Goal: Task Accomplishment & Management: Manage account settings

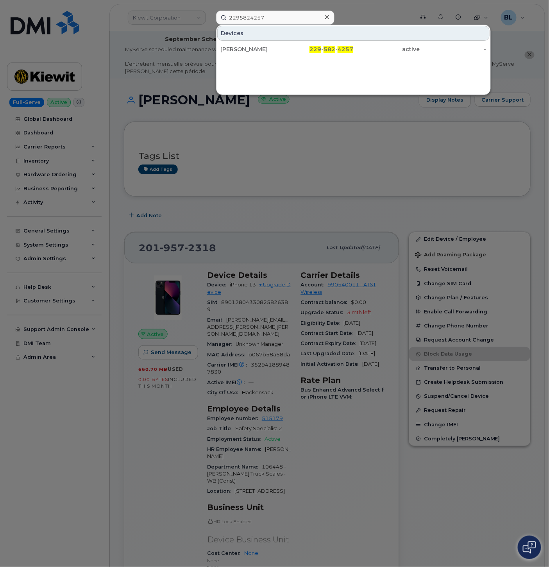
drag, startPoint x: 320, startPoint y: 196, endPoint x: 307, endPoint y: 134, distance: 63.4
click at [320, 196] on div at bounding box center [274, 283] width 549 height 567
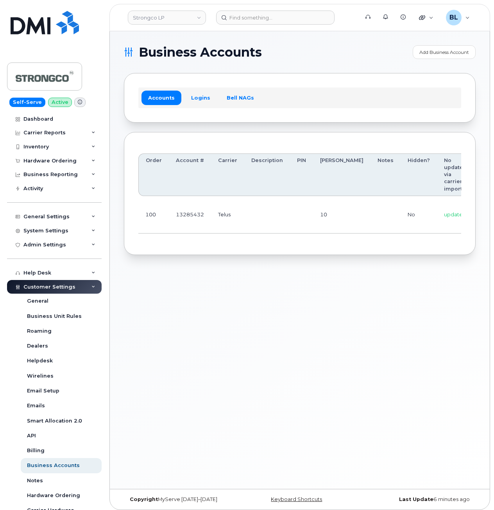
click at [401, 311] on div "Business Accounts Add Business Account Accounts Logins Bell NAGs Order Account …" at bounding box center [300, 260] width 380 height 458
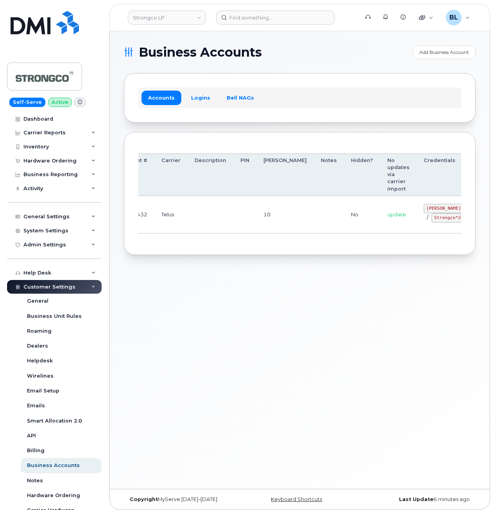
scroll to position [0, 79]
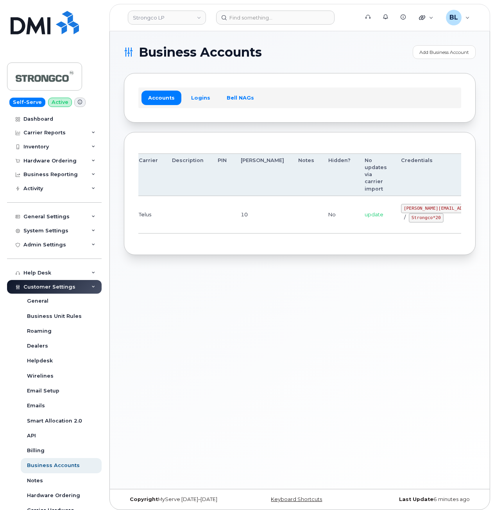
drag, startPoint x: 246, startPoint y: 211, endPoint x: 399, endPoint y: 221, distance: 153.0
click at [401, 207] on code "GHada@strongco.com" at bounding box center [458, 208] width 115 height 9
drag, startPoint x: 362, startPoint y: 207, endPoint x: 411, endPoint y: 211, distance: 48.9
click at [411, 211] on td "GHada@strongco.com / Strongco*20" at bounding box center [458, 215] width 129 height 38
copy code "GHada@strongco.com"
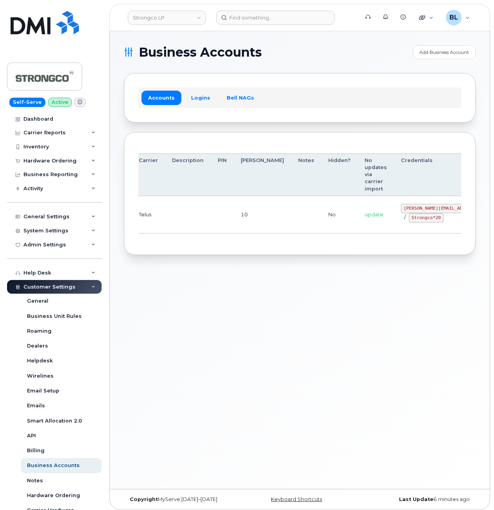
click at [395, 232] on td "GHada@strongco.com / Strongco*20" at bounding box center [458, 215] width 129 height 38
drag, startPoint x: 368, startPoint y: 217, endPoint x: 398, endPoint y: 221, distance: 30.3
click at [409, 221] on code "Strongco*20" at bounding box center [426, 217] width 35 height 9
copy code "Strongco*20"
drag, startPoint x: 396, startPoint y: 69, endPoint x: 377, endPoint y: 54, distance: 23.9
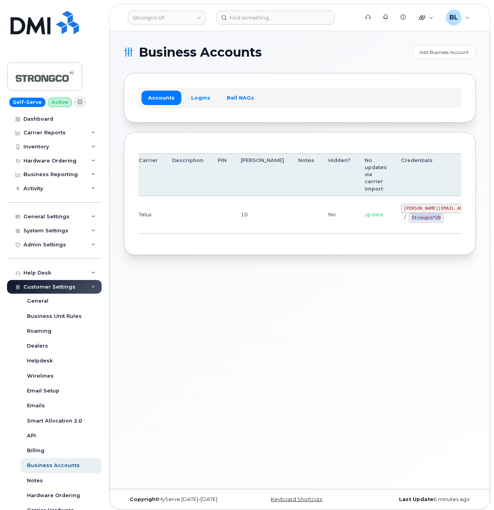
click at [397, 70] on section "Business Accounts Add Business Account Accounts Logins Bell NAGs Order Account …" at bounding box center [300, 150] width 352 height 210
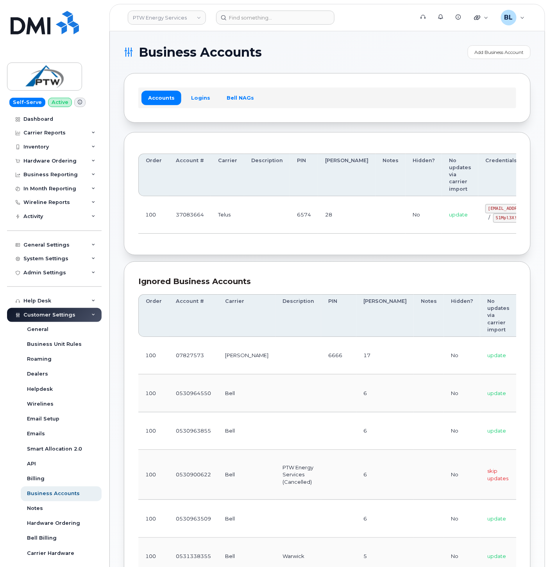
click at [399, 271] on div "Ignored Business Accounts Order Account # Carrier Description PIN Bill Day Note…" at bounding box center [327, 503] width 407 height 485
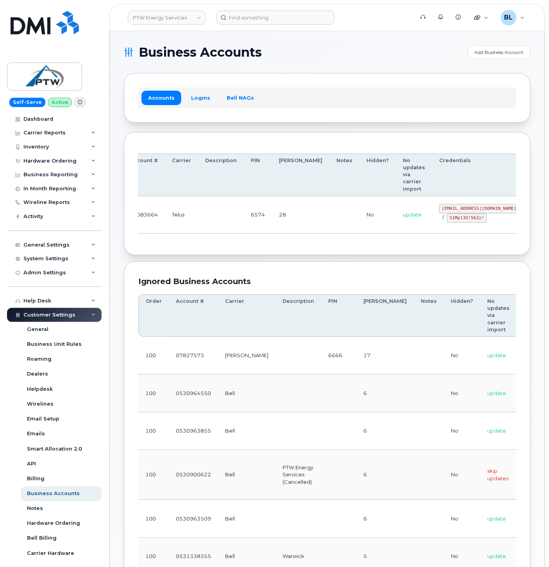
drag, startPoint x: 348, startPoint y: 207, endPoint x: 405, endPoint y: 205, distance: 56.3
drag, startPoint x: 396, startPoint y: 211, endPoint x: 465, endPoint y: 209, distance: 69.2
click at [465, 209] on td "svc_simplex@ptwenergy.com / S1Mpl3X!56Zz!" at bounding box center [479, 215] width 94 height 38
copy code "svc_simplex@ptwenergy.com"
drag, startPoint x: 414, startPoint y: 247, endPoint x: 412, endPoint y: 240, distance: 7.4
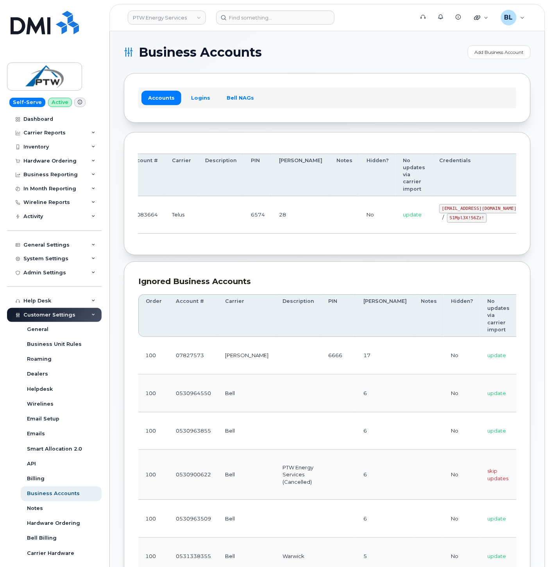
click at [413, 245] on div "Order Account # Carrier Description PIN Bill Day Notes Hidden? No updates via c…" at bounding box center [327, 193] width 407 height 123
drag, startPoint x: 407, startPoint y: 218, endPoint x: 442, endPoint y: 221, distance: 34.9
click at [447, 221] on code "S1Mpl3X!56Zz!" at bounding box center [467, 217] width 40 height 9
copy code "S1Mpl3X!56Zz!"
click at [454, 106] on div "Accounts Logins Bell NAGs" at bounding box center [327, 98] width 378 height 20
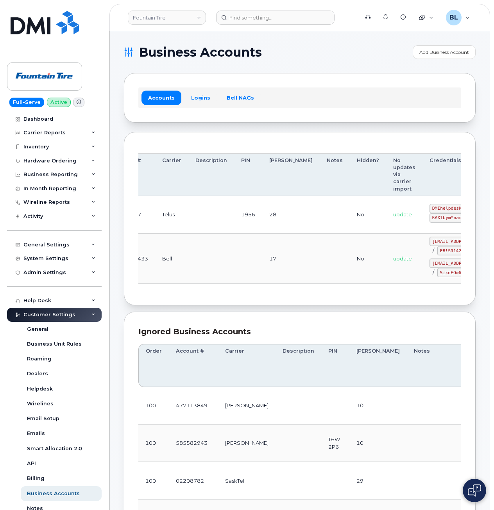
drag, startPoint x: 216, startPoint y: 214, endPoint x: 357, endPoint y: 224, distance: 142.2
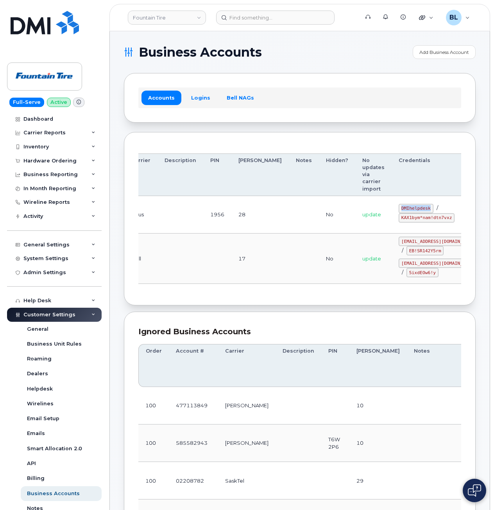
drag, startPoint x: 359, startPoint y: 209, endPoint x: 390, endPoint y: 210, distance: 30.9
click at [398, 210] on div "DMIhelpdesk / KAX1bym*nam!dtn7vxz" at bounding box center [438, 213] width 80 height 19
copy code "DMIhelpdesk"
click at [414, 102] on div "Accounts Logins Bell NAGs" at bounding box center [299, 98] width 323 height 20
drag, startPoint x: 375, startPoint y: 89, endPoint x: 336, endPoint y: 171, distance: 90.3
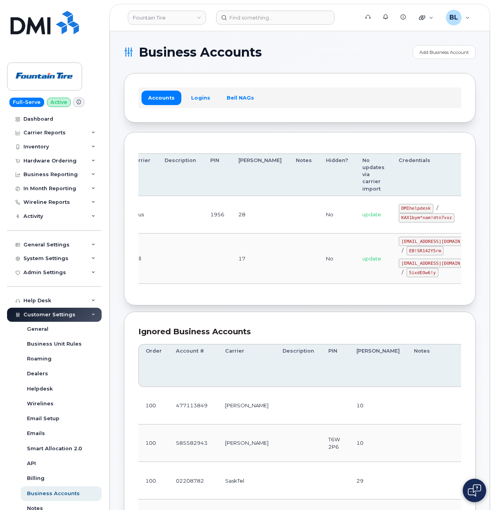
click at [375, 89] on div "Accounts Logins Bell NAGs" at bounding box center [299, 98] width 323 height 20
drag, startPoint x: 369, startPoint y: 205, endPoint x: 389, endPoint y: 208, distance: 19.7
click at [398, 208] on code "DMIhelpdesk" at bounding box center [415, 208] width 35 height 9
copy code "DMIhelpdesk"
drag, startPoint x: 424, startPoint y: 144, endPoint x: 426, endPoint y: 153, distance: 9.1
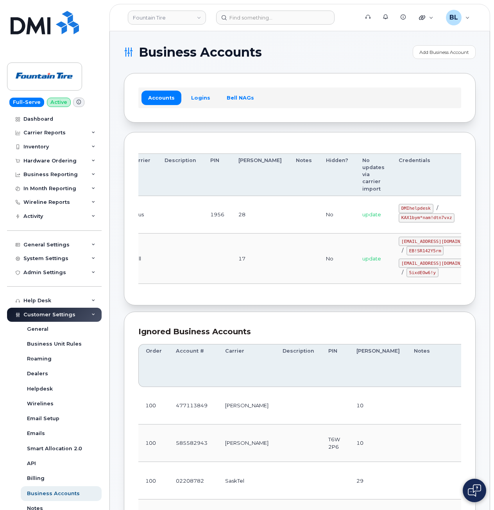
click at [424, 145] on div "Order Account # Carrier Description PIN Bill Day Notes Hidden? No updates via c…" at bounding box center [300, 218] width 352 height 173
drag, startPoint x: 356, startPoint y: 219, endPoint x: 407, endPoint y: 219, distance: 50.4
click at [407, 219] on td "DMIhelpdesk / KAX1bym*nam!dtn7vxz" at bounding box center [438, 215] width 94 height 38
copy code "KAX1bym*nam!dtn7vxz"
click at [405, 103] on div "Accounts Logins Bell NAGs" at bounding box center [299, 98] width 323 height 20
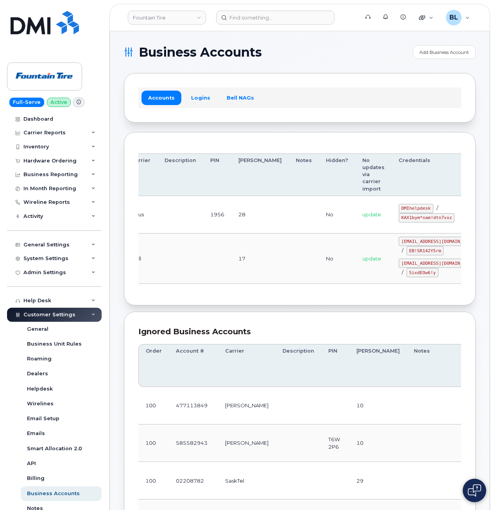
drag, startPoint x: 167, startPoint y: 277, endPoint x: 212, endPoint y: 1, distance: 279.9
click at [167, 277] on td at bounding box center [180, 259] width 46 height 50
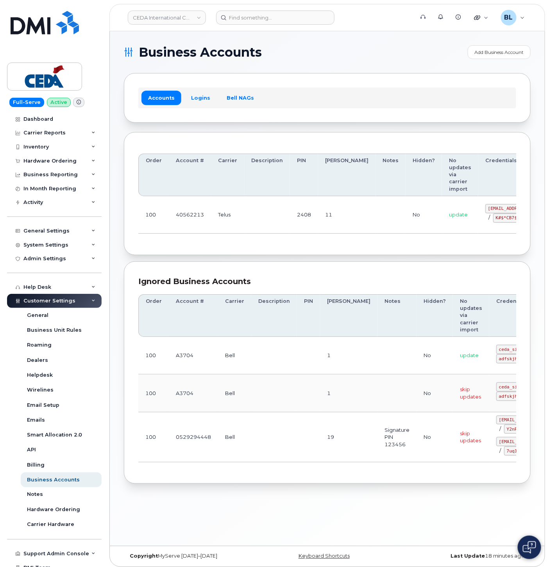
drag, startPoint x: 391, startPoint y: 248, endPoint x: 313, endPoint y: 216, distance: 84.4
click at [392, 247] on div "Order Account # Carrier Description PIN [PERSON_NAME] Notes Hidden? No updates …" at bounding box center [327, 193] width 407 height 123
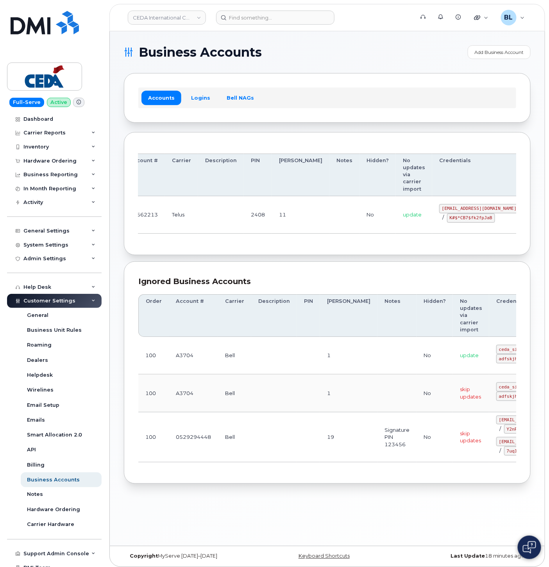
drag, startPoint x: 310, startPoint y: 212, endPoint x: 461, endPoint y: 202, distance: 151.9
drag, startPoint x: 399, startPoint y: 206, endPoint x: 467, endPoint y: 211, distance: 68.2
click at [467, 211] on td "[EMAIL_ADDRESS][DOMAIN_NAME] / K#$*CB7$fk2fpJaB" at bounding box center [479, 215] width 94 height 38
copy code "[EMAIL_ADDRESS][DOMAIN_NAME]"
click at [422, 241] on div "Order Account # Carrier Description PIN [PERSON_NAME] Notes Hidden? No updates …" at bounding box center [327, 193] width 378 height 95
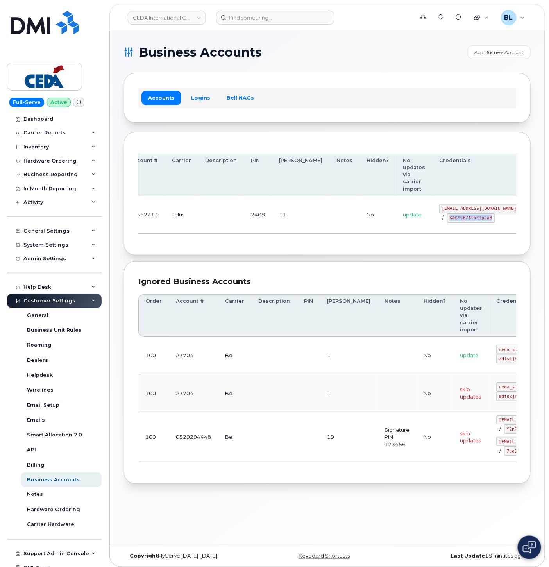
drag, startPoint x: 405, startPoint y: 221, endPoint x: 452, endPoint y: 220, distance: 46.1
click at [452, 220] on div "[EMAIL_ADDRESS][DOMAIN_NAME] / K#$*CB7$fk2fpJaB" at bounding box center [479, 213] width 80 height 19
copy code "K#$*CB7$fk2fpJaB"
drag, startPoint x: 444, startPoint y: 109, endPoint x: 383, endPoint y: 0, distance: 124.7
click at [444, 105] on div "Accounts Logins Bell NAGs" at bounding box center [327, 97] width 407 height 49
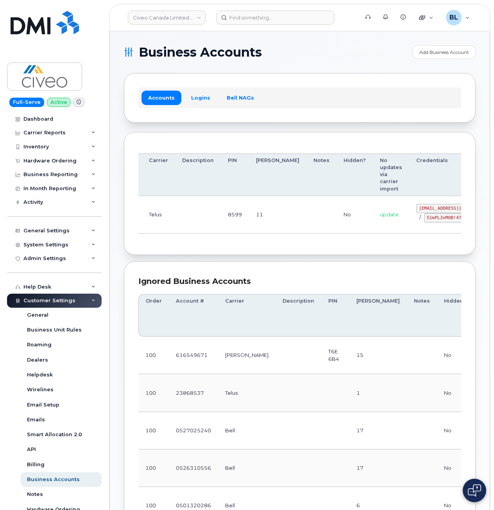
drag, startPoint x: 382, startPoint y: 180, endPoint x: 461, endPoint y: 193, distance: 79.5
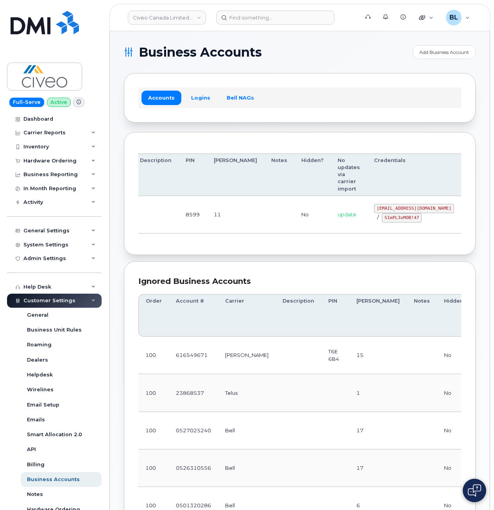
drag, startPoint x: 363, startPoint y: 210, endPoint x: 408, endPoint y: 209, distance: 45.7
click at [408, 209] on code "[EMAIL_ADDRESS][DOMAIN_NAME]" at bounding box center [414, 208] width 80 height 9
copy code "[EMAIL_ADDRESS][DOMAIN_NAME]"
click at [367, 212] on td "[EMAIL_ADDRESS][DOMAIN_NAME] / S1mPL3xMOB!47" at bounding box center [414, 215] width 94 height 38
drag, startPoint x: 344, startPoint y: 217, endPoint x: 377, endPoint y: 222, distance: 33.2
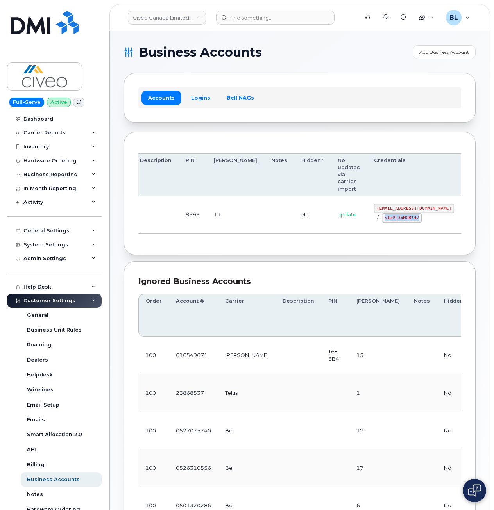
click at [382, 222] on code "S1mPL3xMOB!47" at bounding box center [402, 217] width 40 height 9
copy code "S1mPL3xMOB!47"
drag, startPoint x: 277, startPoint y: 70, endPoint x: 285, endPoint y: 51, distance: 20.5
click at [278, 69] on section "Business Accounts Add Business Account Accounts Logins Bell NAGs Order Account …" at bounding box center [300, 408] width 352 height 726
